Goal: Transaction & Acquisition: Book appointment/travel/reservation

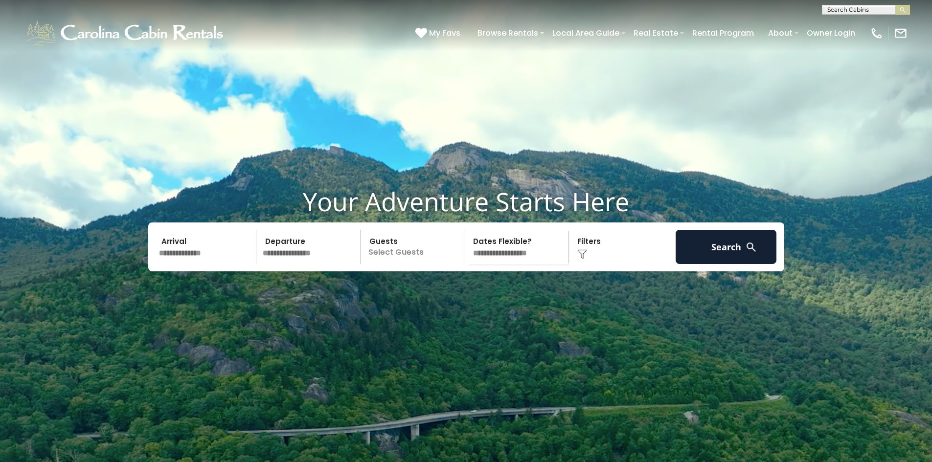
click at [204, 264] on input "text" at bounding box center [206, 247] width 101 height 34
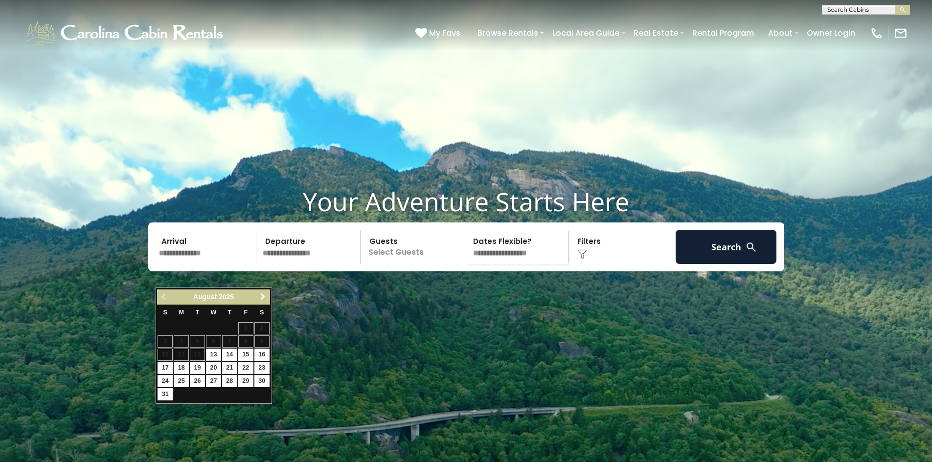
click at [261, 295] on span "Next" at bounding box center [263, 297] width 8 height 8
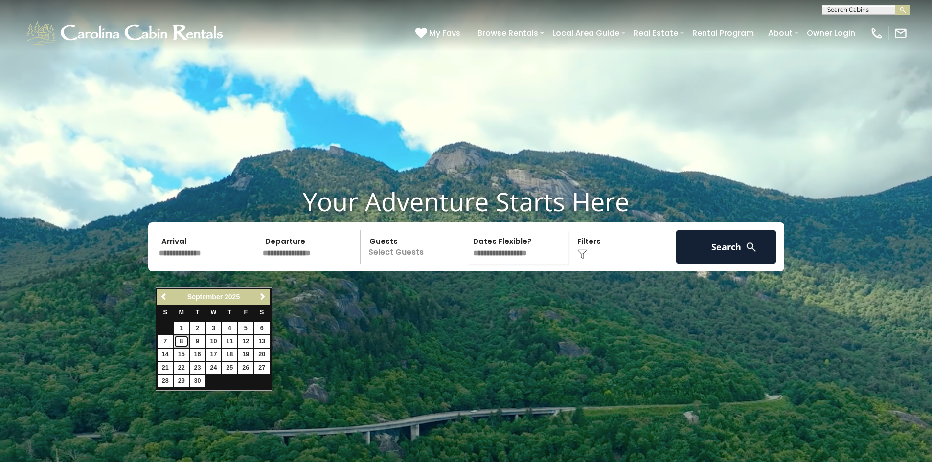
click at [183, 338] on link "8" at bounding box center [181, 341] width 15 height 12
type input "******"
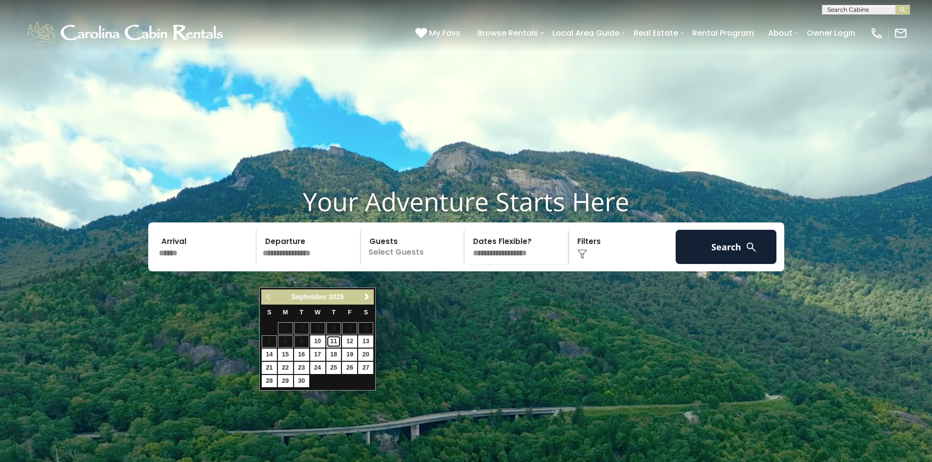
click at [333, 341] on link "11" at bounding box center [333, 341] width 15 height 12
type input "*******"
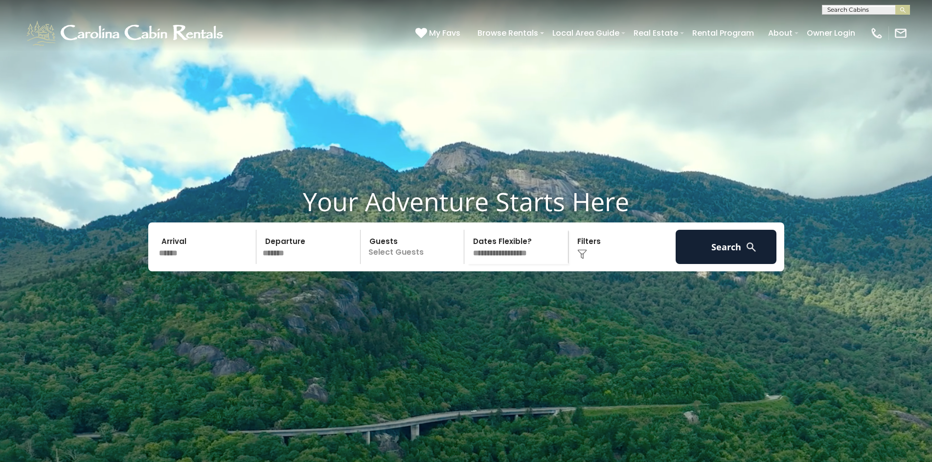
click at [425, 264] on p "Select Guests" at bounding box center [413, 247] width 101 height 34
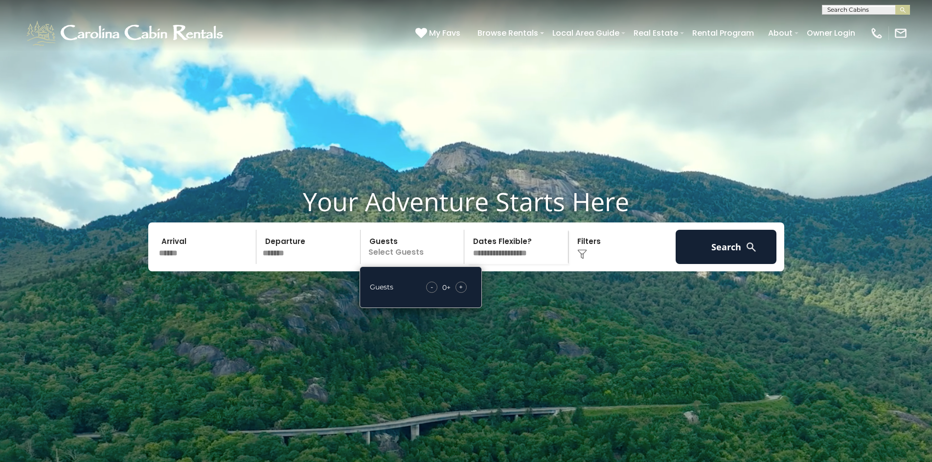
click at [460, 292] on span "+" at bounding box center [461, 287] width 4 height 10
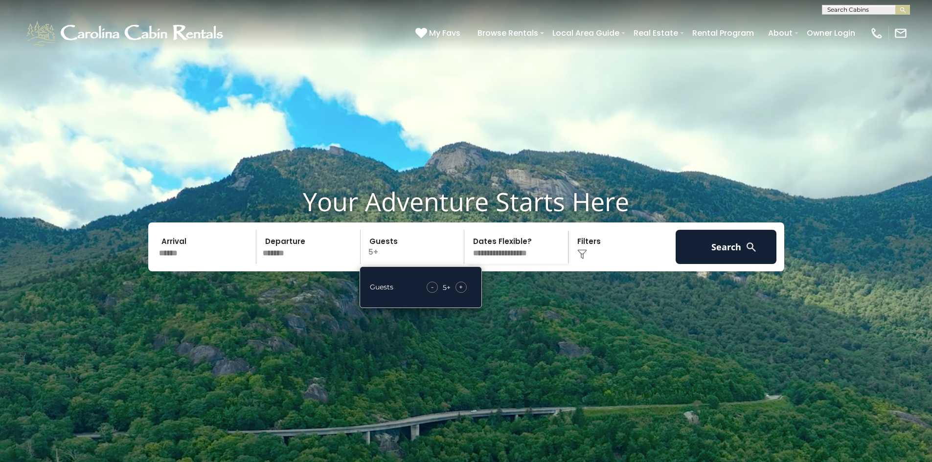
click at [431, 292] on span "-" at bounding box center [432, 287] width 2 height 10
click at [532, 264] on select "**********" at bounding box center [517, 247] width 101 height 34
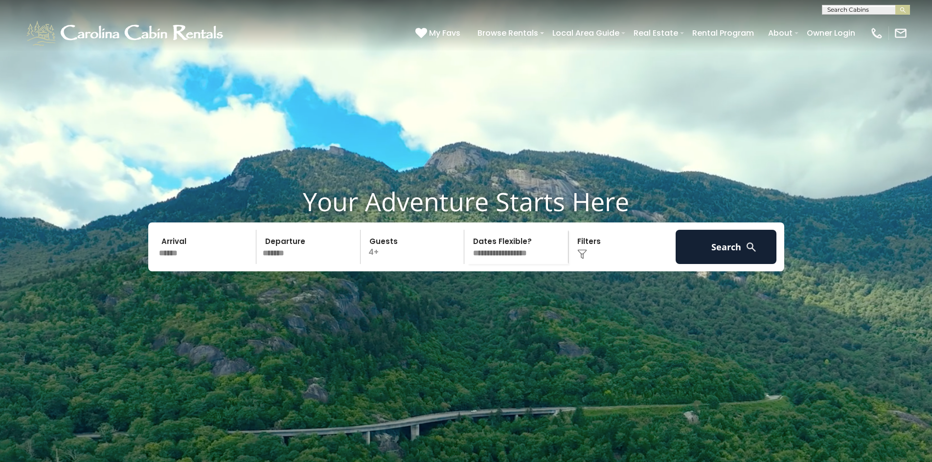
select select "*"
click at [467, 253] on select "**********" at bounding box center [517, 247] width 101 height 34
click at [731, 264] on button "Search" at bounding box center [725, 247] width 101 height 34
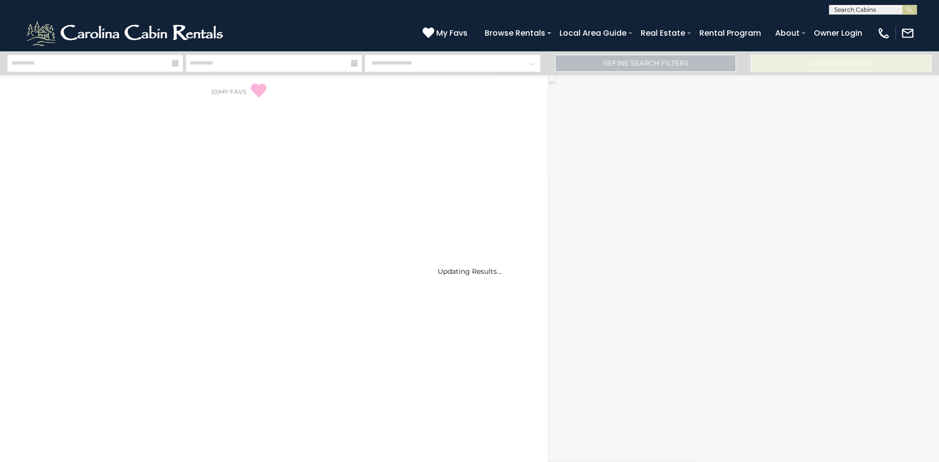
select select "*"
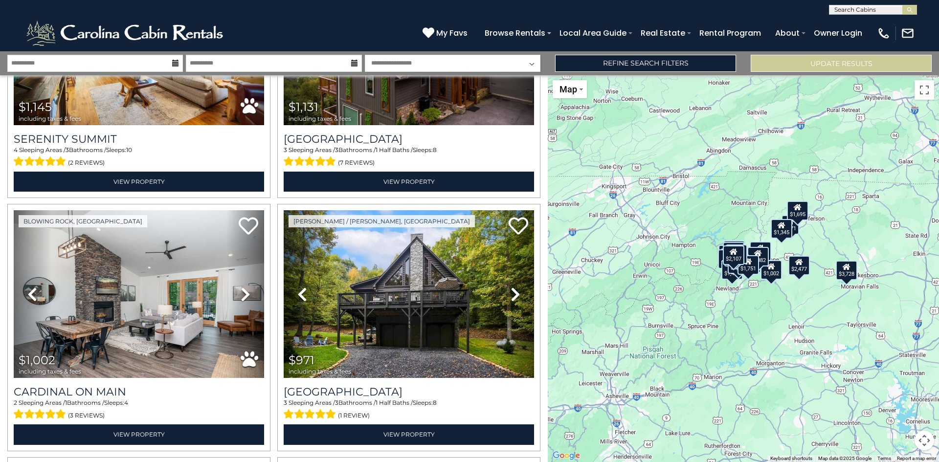
scroll to position [1700, 0]
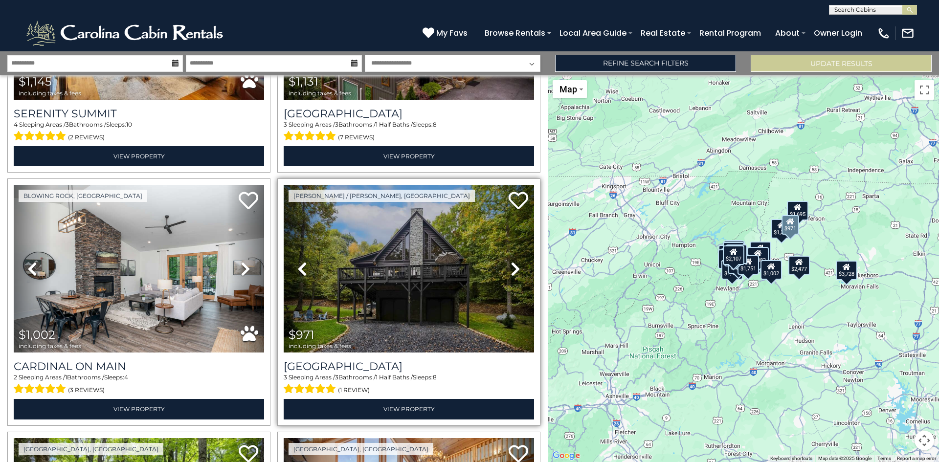
click at [512, 261] on icon at bounding box center [516, 269] width 10 height 16
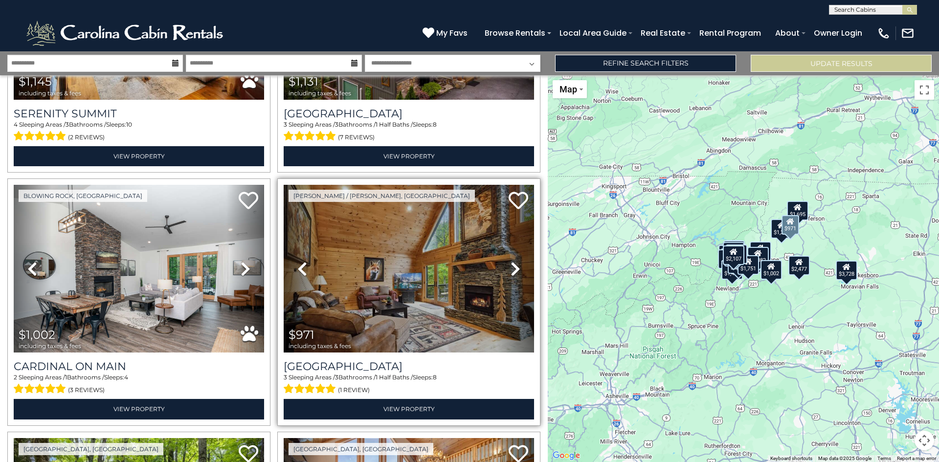
click at [512, 261] on icon at bounding box center [516, 269] width 10 height 16
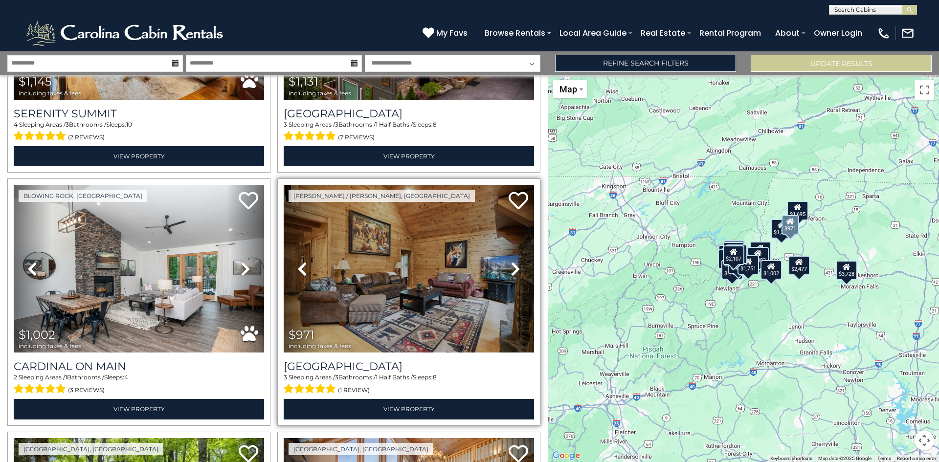
click at [511, 261] on icon at bounding box center [516, 269] width 10 height 16
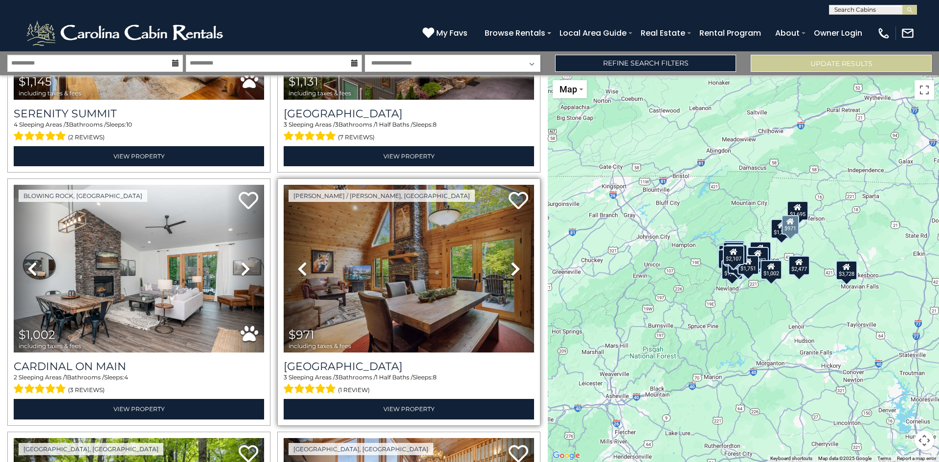
click at [511, 261] on icon at bounding box center [516, 269] width 10 height 16
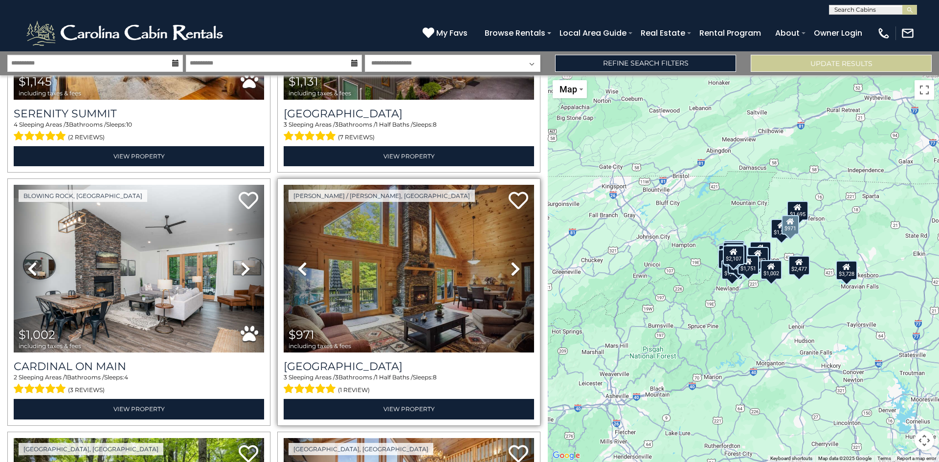
click at [511, 261] on icon at bounding box center [516, 269] width 10 height 16
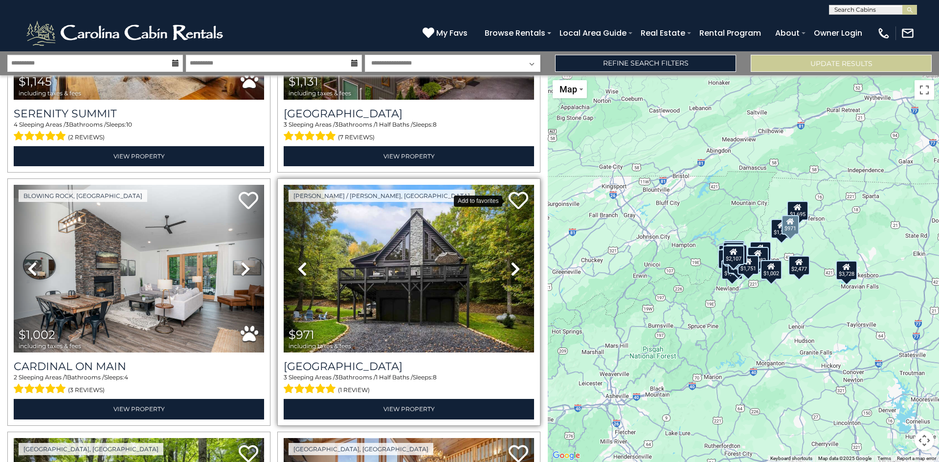
click at [513, 191] on icon at bounding box center [519, 201] width 20 height 20
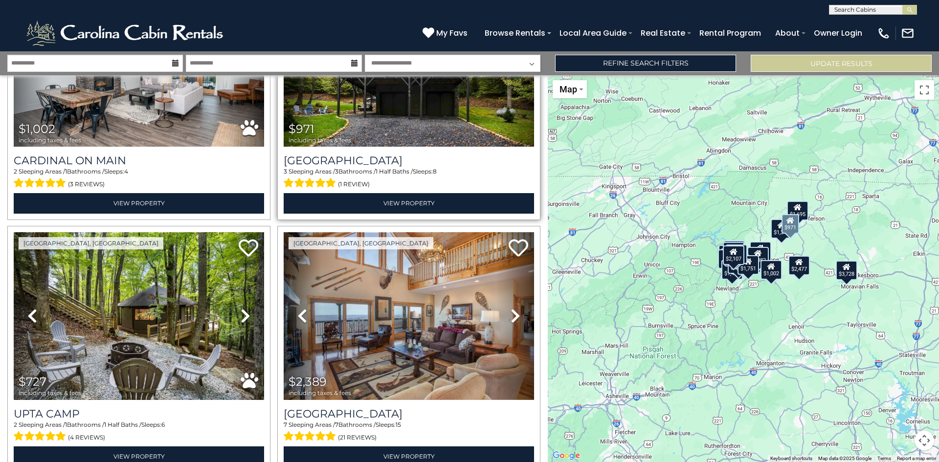
scroll to position [1936, 0]
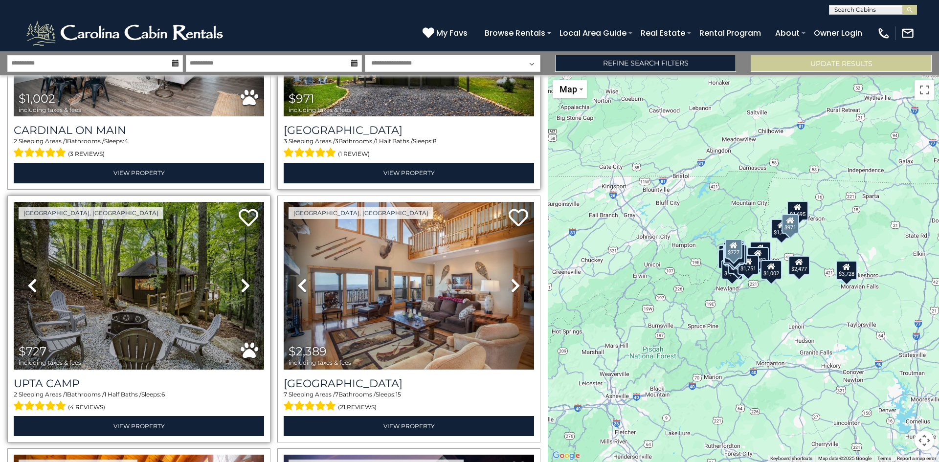
click at [243, 278] on icon at bounding box center [246, 286] width 10 height 16
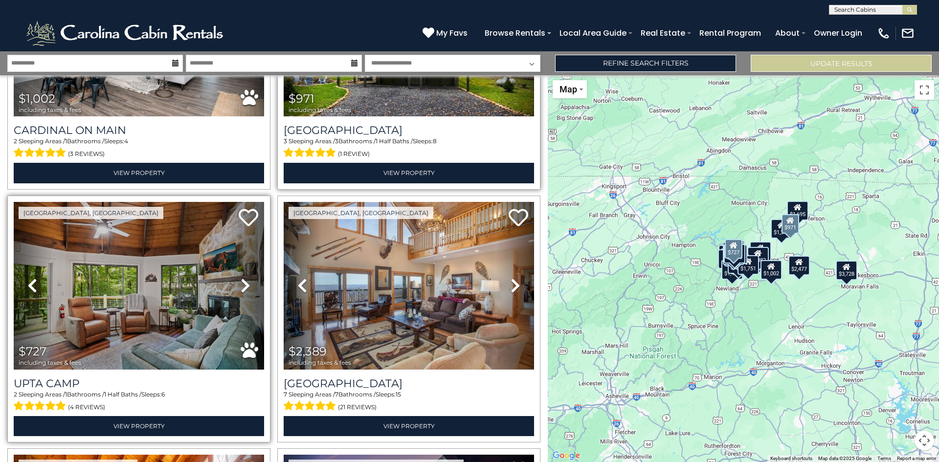
click at [241, 278] on icon at bounding box center [246, 286] width 10 height 16
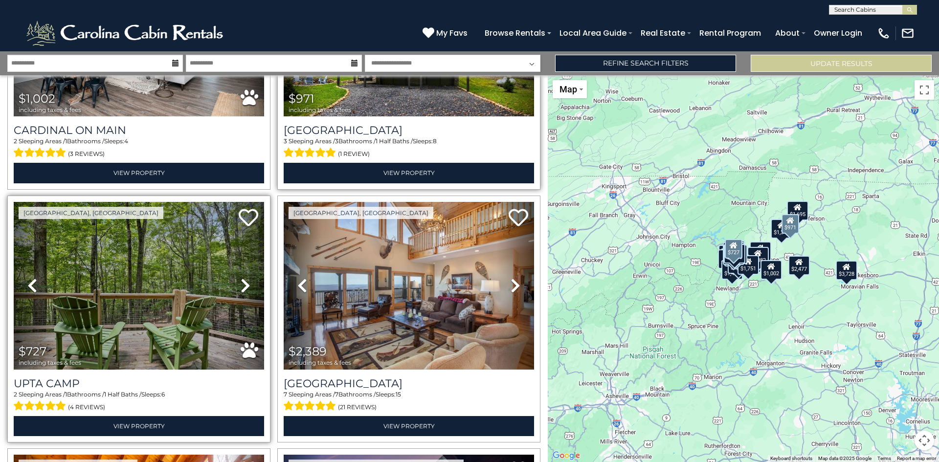
click at [241, 278] on icon at bounding box center [246, 286] width 10 height 16
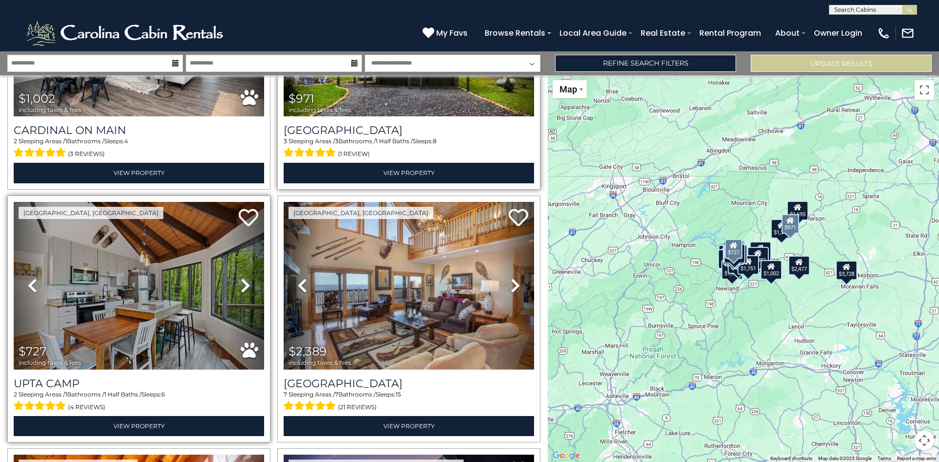
click at [241, 278] on icon at bounding box center [246, 286] width 10 height 16
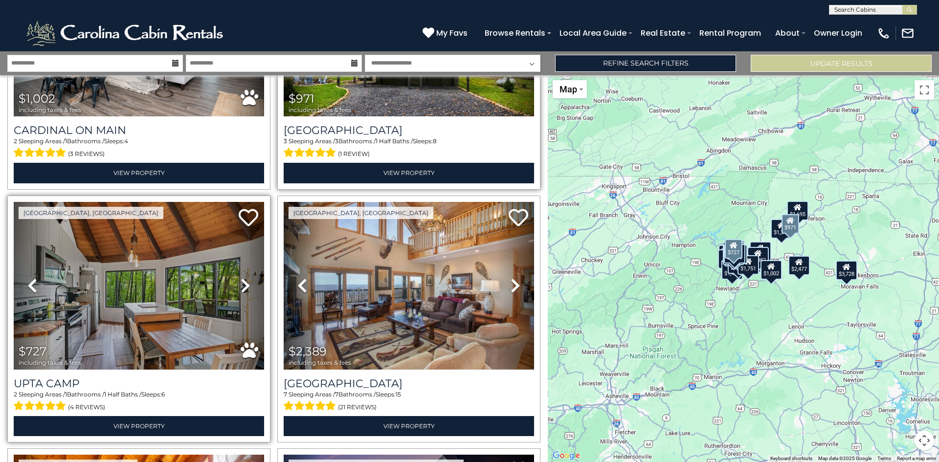
click at [241, 278] on icon at bounding box center [246, 286] width 10 height 16
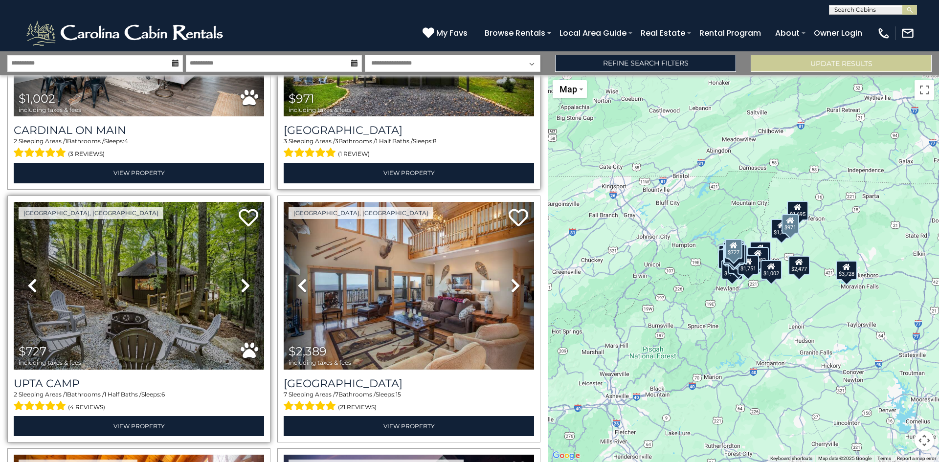
click at [241, 278] on icon at bounding box center [246, 286] width 10 height 16
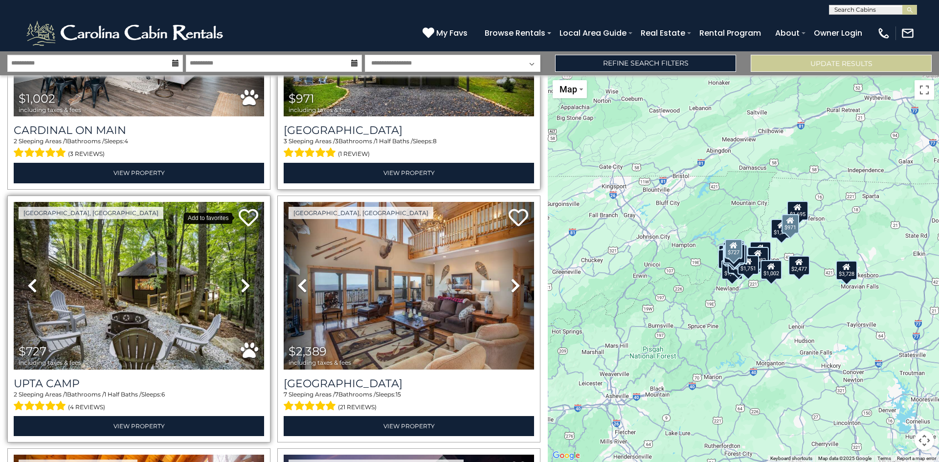
click at [242, 208] on icon at bounding box center [249, 218] width 20 height 20
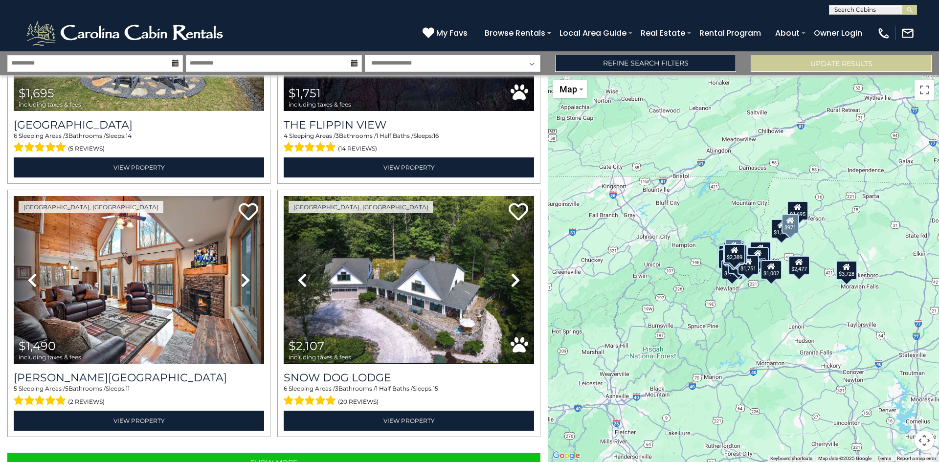
scroll to position [3469, 0]
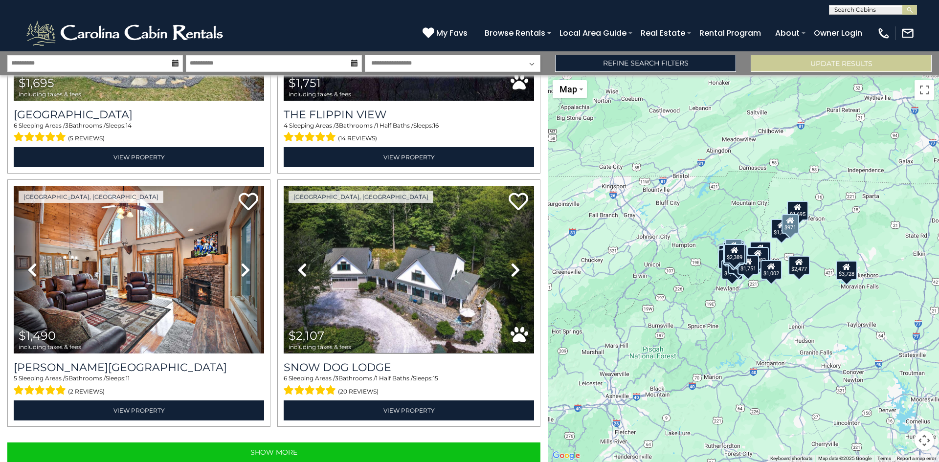
click at [574, 435] on div "$2,477 $1,345 $1,832 $1,842 $2,193 $2,099 $1,948 $999 $1,786 $3,728 $1,961 $2,1…" at bounding box center [743, 268] width 391 height 387
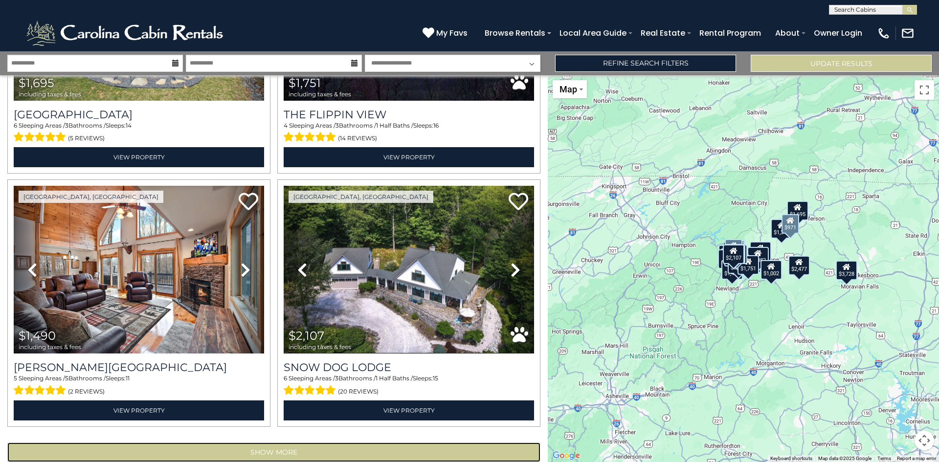
click at [314, 443] on button "Show More" at bounding box center [273, 453] width 533 height 20
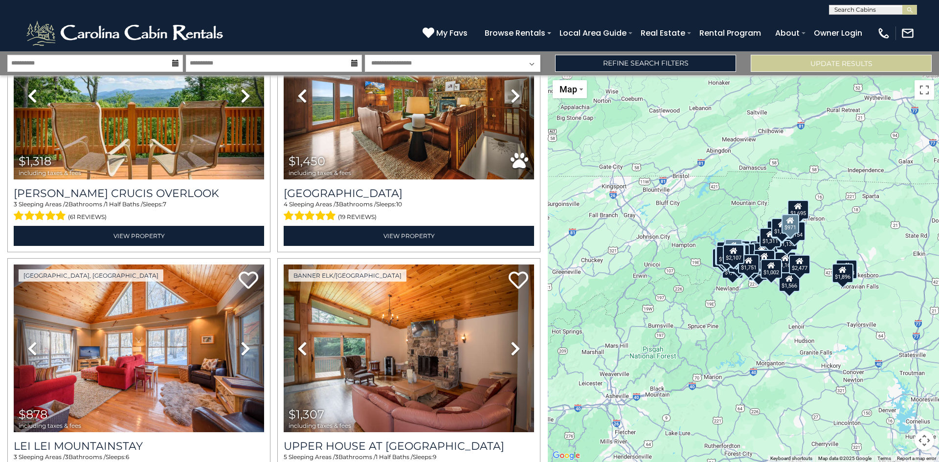
scroll to position [4159, 0]
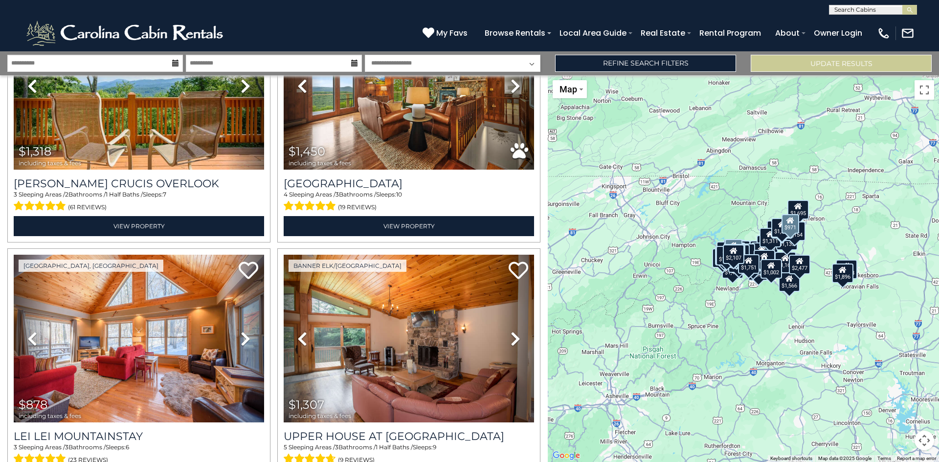
click at [577, 290] on div "$2,477 $1,345 $1,832 $1,842 $2,193 $2,099 $1,948 $999 $1,786 $3,728 $1,961 $2,1…" at bounding box center [743, 268] width 391 height 387
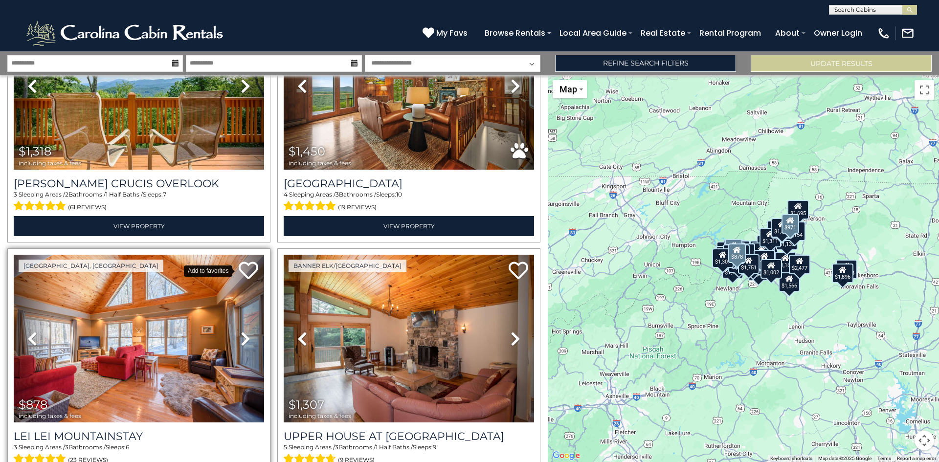
click at [244, 261] on icon at bounding box center [249, 271] width 20 height 20
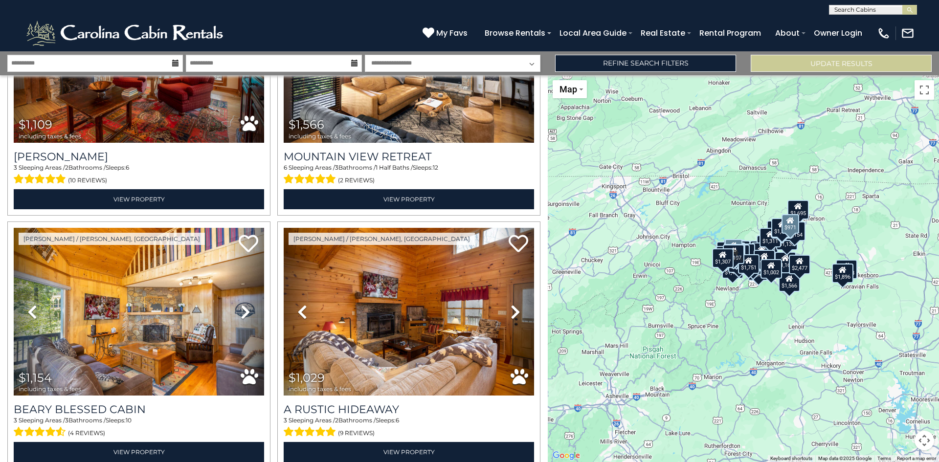
scroll to position [7239, 0]
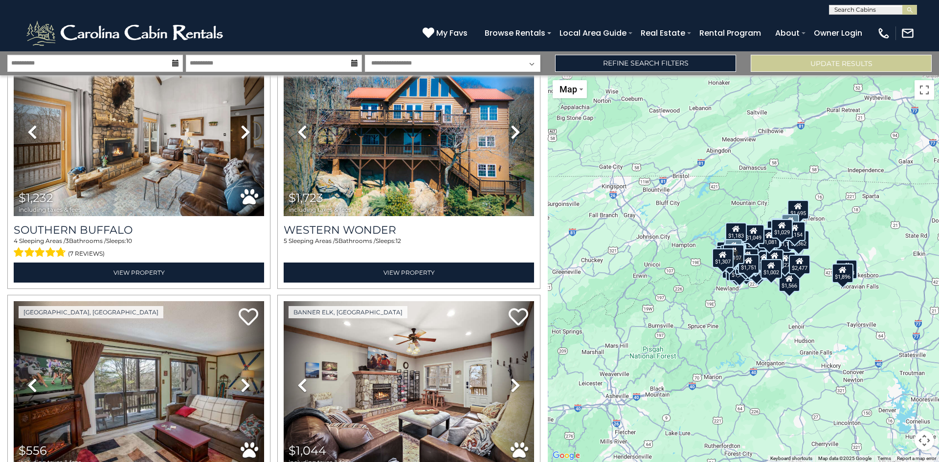
scroll to position [7982, 0]
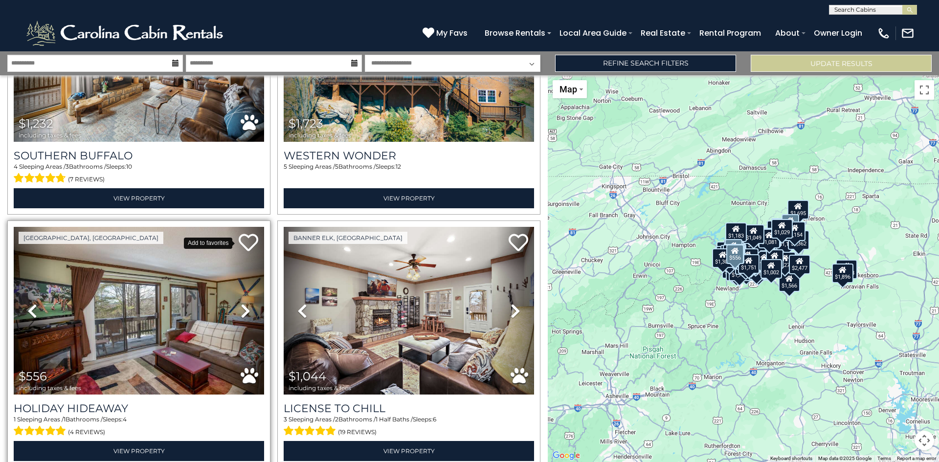
click at [239, 233] on icon at bounding box center [249, 243] width 20 height 20
click at [553, 48] on div "[PHONE_NUMBER] My Favs Browse Rentals Local Area Guide Activities & Attractions…" at bounding box center [469, 33] width 939 height 37
click at [513, 53] on div "**********" at bounding box center [469, 63] width 939 height 24
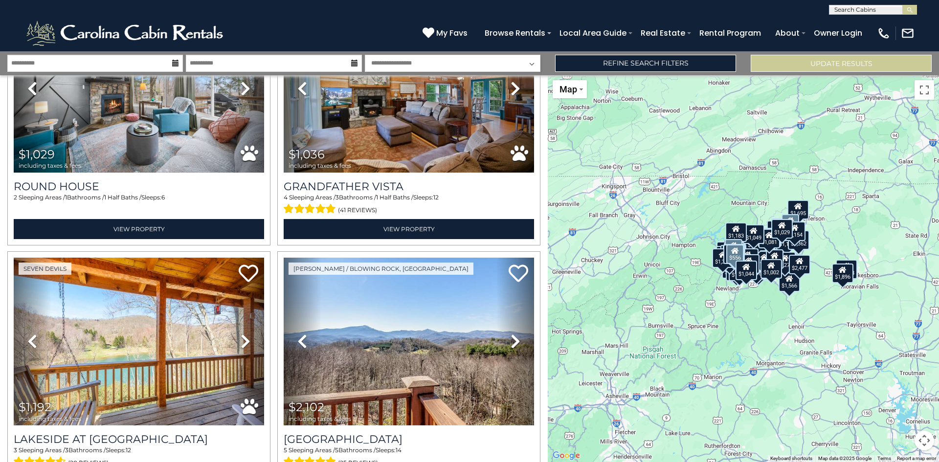
scroll to position [8799, 0]
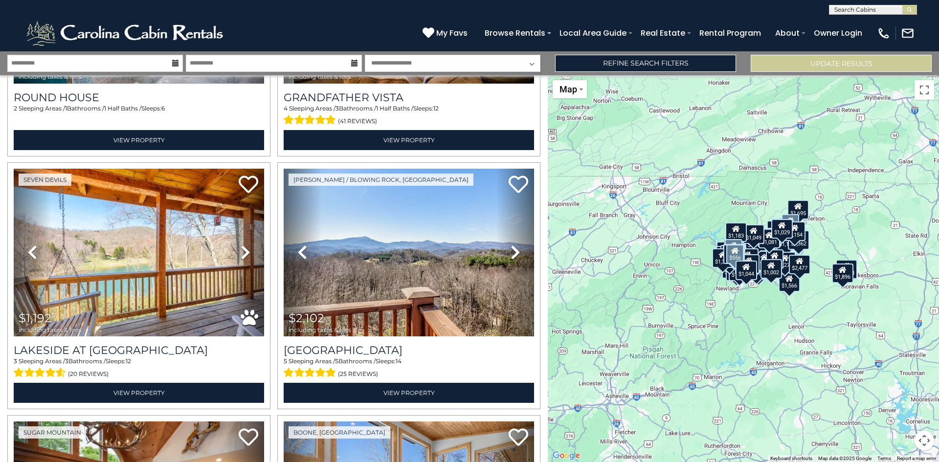
click at [553, 399] on div "$2,477 $1,345 $1,832 $1,842 $2,193 $2,099 $1,948 $999 $1,786 $3,728 $1,961 $2,1…" at bounding box center [743, 268] width 391 height 387
drag, startPoint x: 548, startPoint y: 387, endPoint x: 556, endPoint y: 399, distance: 14.4
click at [556, 399] on div "$2,477 $1,345 $1,832 $1,842 $2,193 $2,099 $1,948 $999 $1,786 $3,728 $1,961 $2,1…" at bounding box center [743, 268] width 391 height 387
drag, startPoint x: 548, startPoint y: 383, endPoint x: 551, endPoint y: 393, distance: 10.4
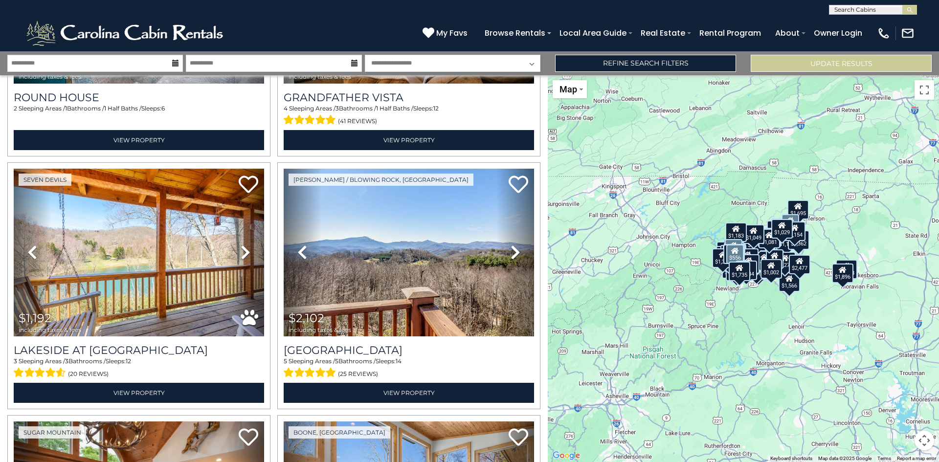
click at [551, 393] on div "$2,477 $1,345 $1,832 $1,842 $2,193 $2,099 $1,948 $999 $1,786 $3,728 $1,961 $2,1…" at bounding box center [743, 268] width 391 height 387
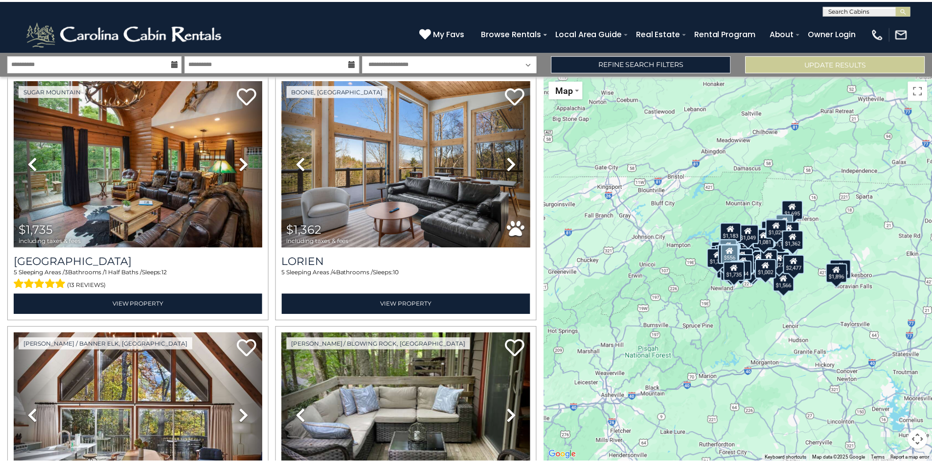
scroll to position [0, 0]
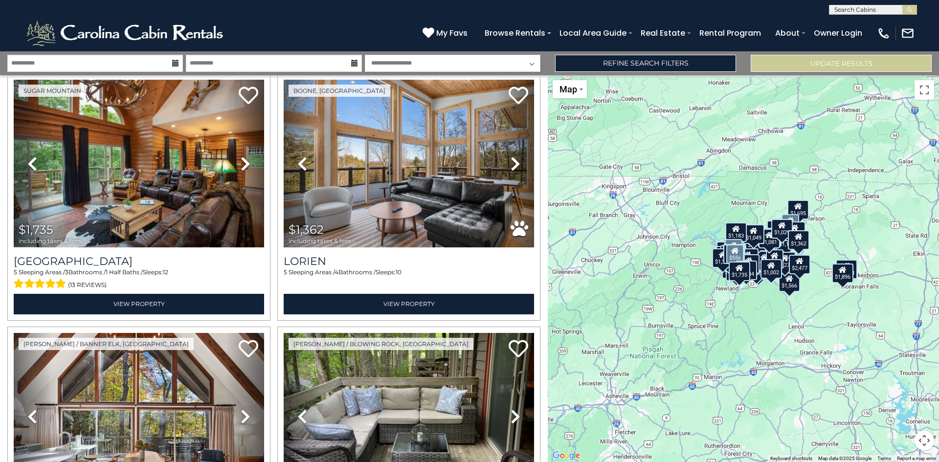
click at [882, 9] on input "text" at bounding box center [872, 11] width 86 height 10
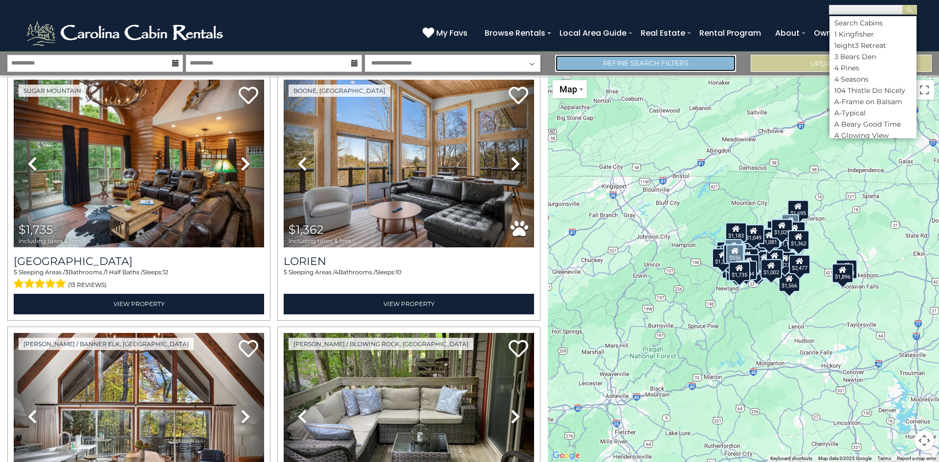
click at [704, 62] on link "Refine Search Filters" at bounding box center [645, 63] width 181 height 17
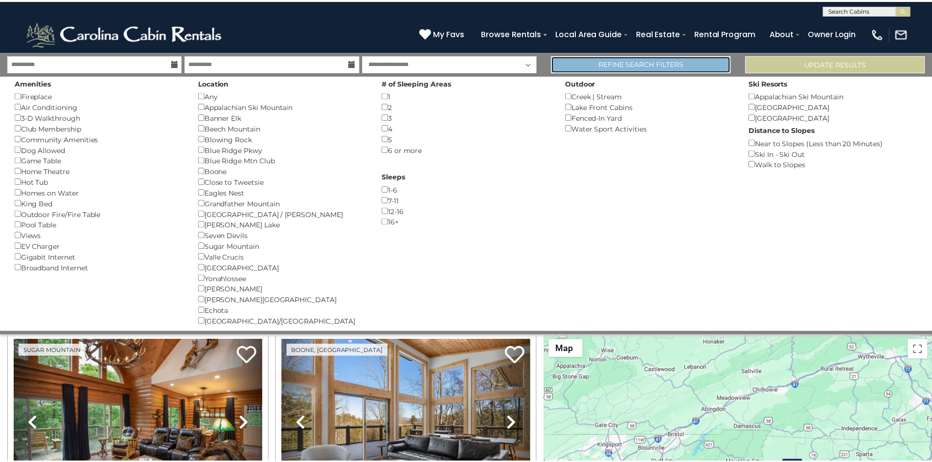
scroll to position [9089, 0]
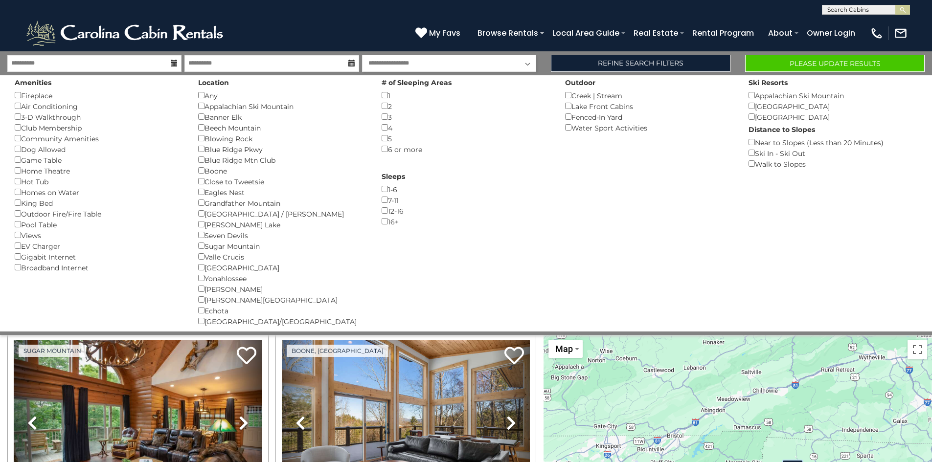
click at [14, 148] on div "Amenities Fireplace () Air Conditioning () 3-D Walkthrough () Club Membership (…" at bounding box center [98, 174] width 183 height 198
click at [198, 95] on div "Location Any () [GEOGRAPHIC_DATA] () Banner Elk () [GEOGRAPHIC_DATA] () Blowing…" at bounding box center [282, 200] width 183 height 251
click at [567, 102] on div "Lake Front Cabins ()" at bounding box center [649, 106] width 169 height 11
click at [829, 62] on button "Please Update Results" at bounding box center [834, 63] width 179 height 17
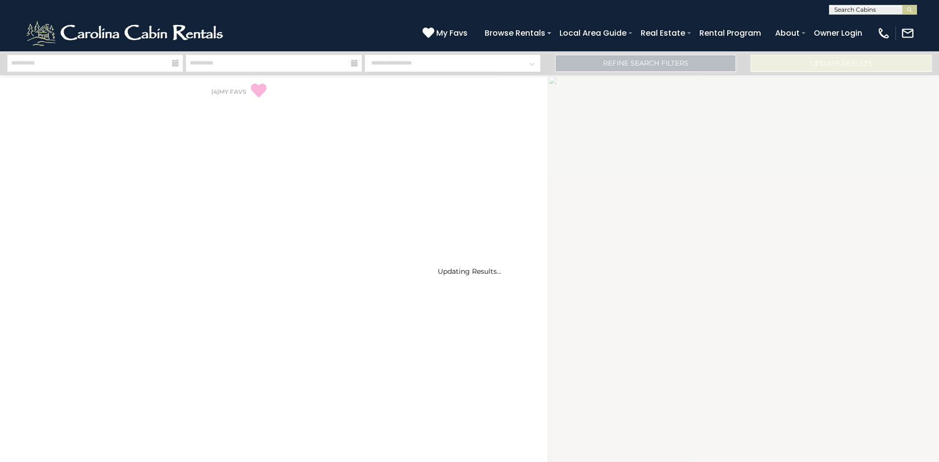
select select "*"
